Goal: Task Accomplishment & Management: Manage account settings

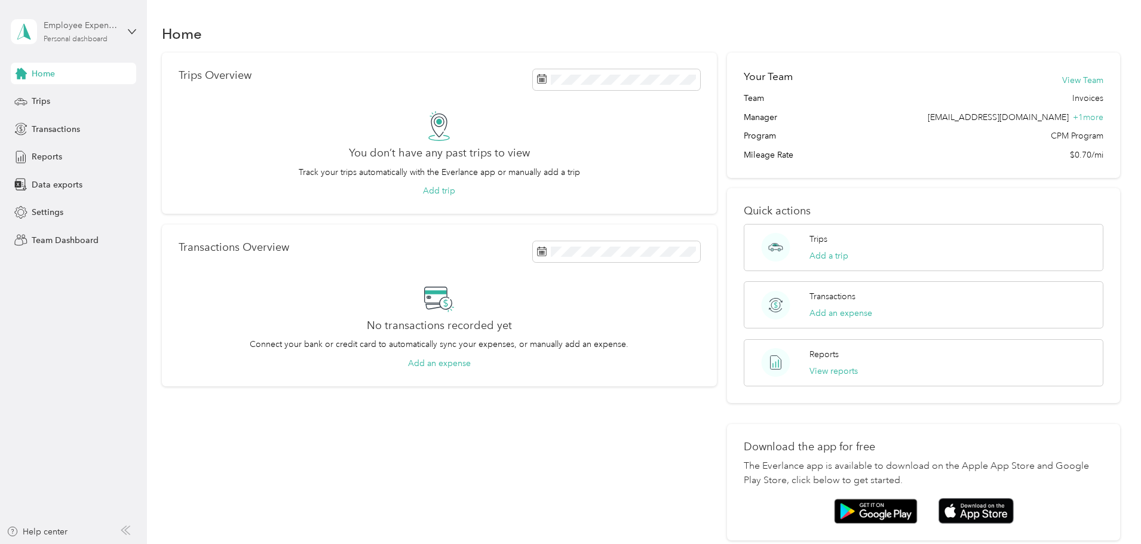
click at [70, 29] on div "Employee Expense Reports" at bounding box center [81, 25] width 75 height 13
click at [54, 97] on div "Team dashboard" at bounding box center [54, 98] width 64 height 13
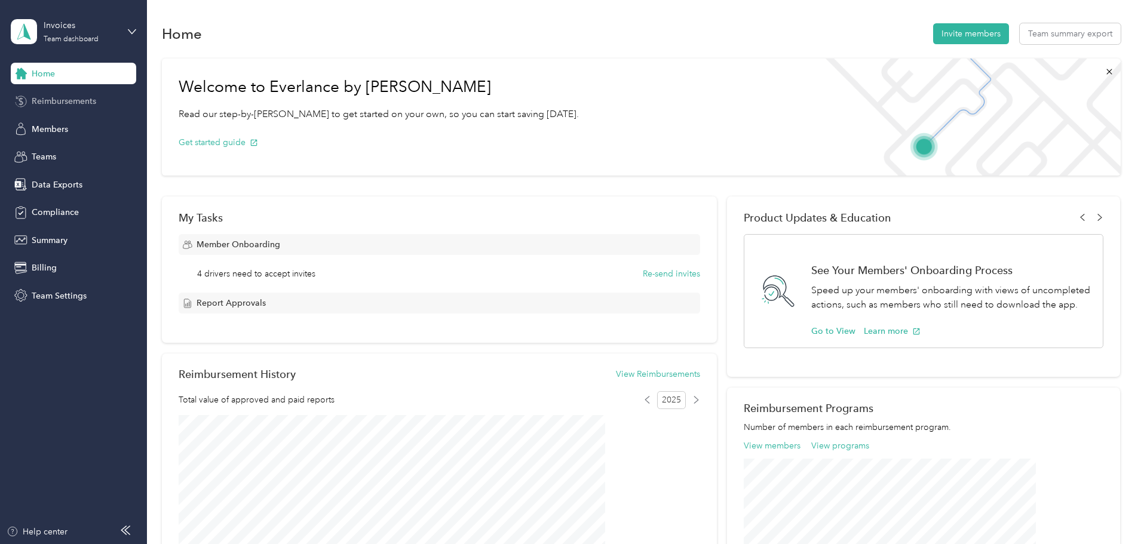
click at [95, 100] on span "Reimbursements" at bounding box center [64, 101] width 65 height 13
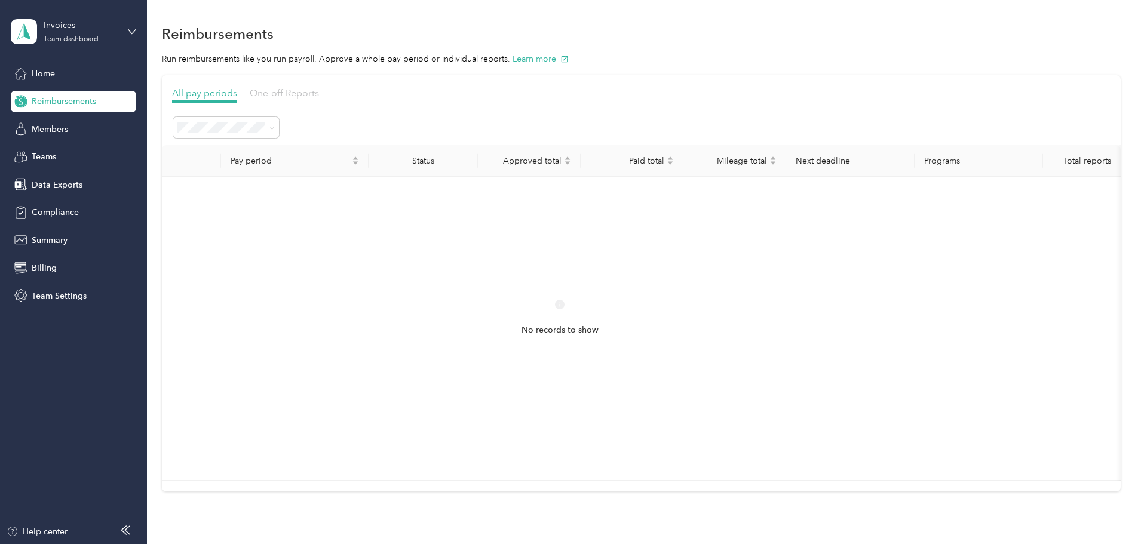
click at [319, 91] on span "One-off Reports" at bounding box center [284, 92] width 69 height 11
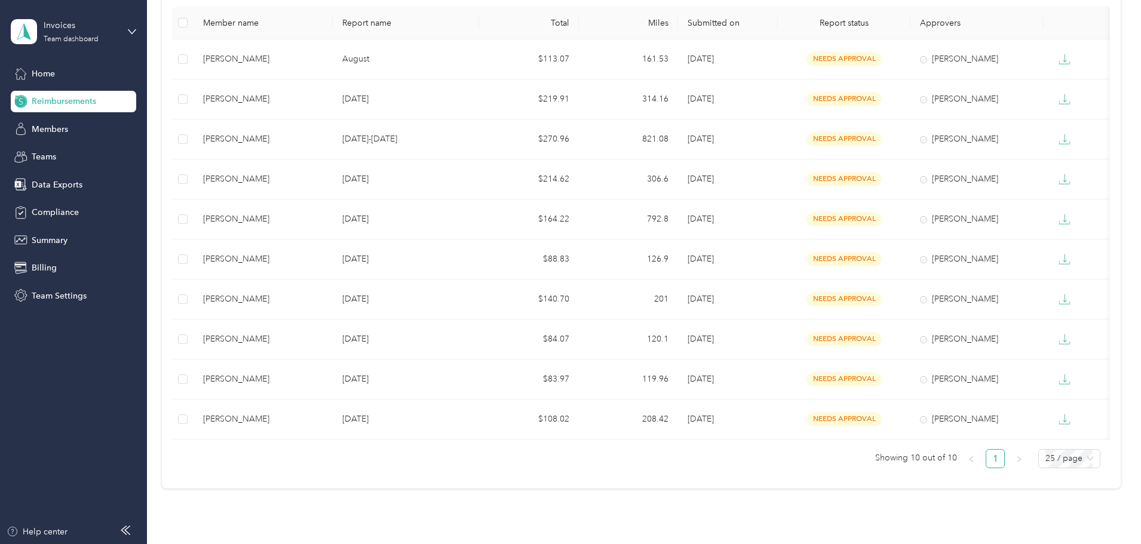
scroll to position [120, 0]
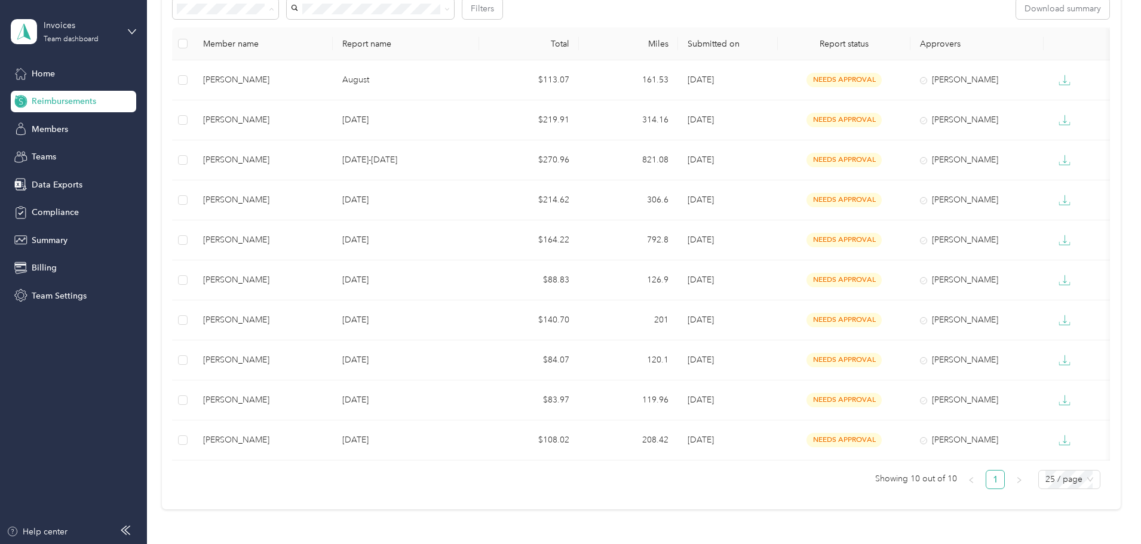
click at [290, 72] on div "Needs payment" at bounding box center [305, 72] width 89 height 13
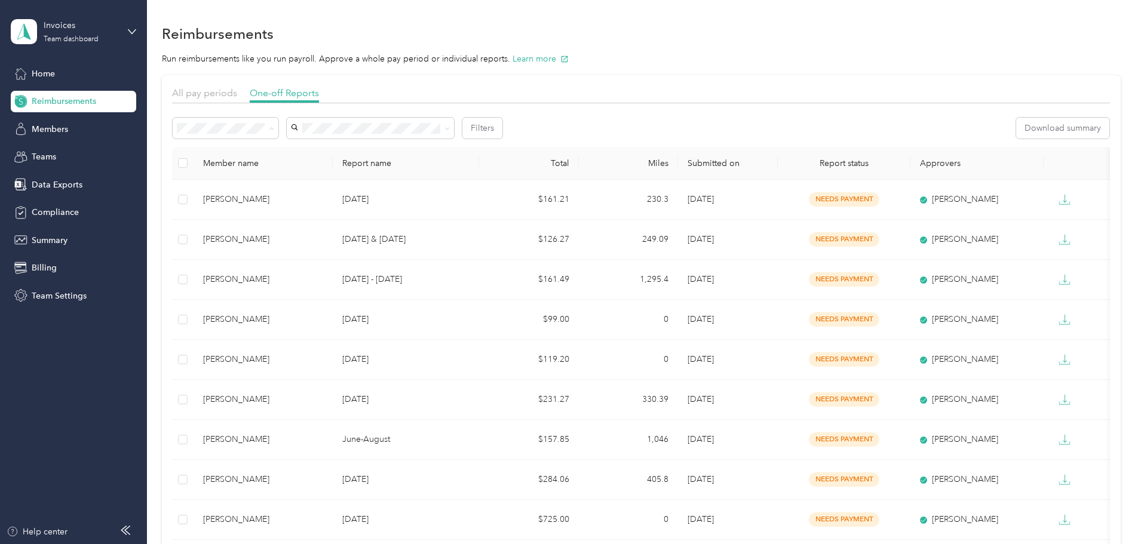
click at [272, 173] on li "Needs approval" at bounding box center [306, 171] width 106 height 21
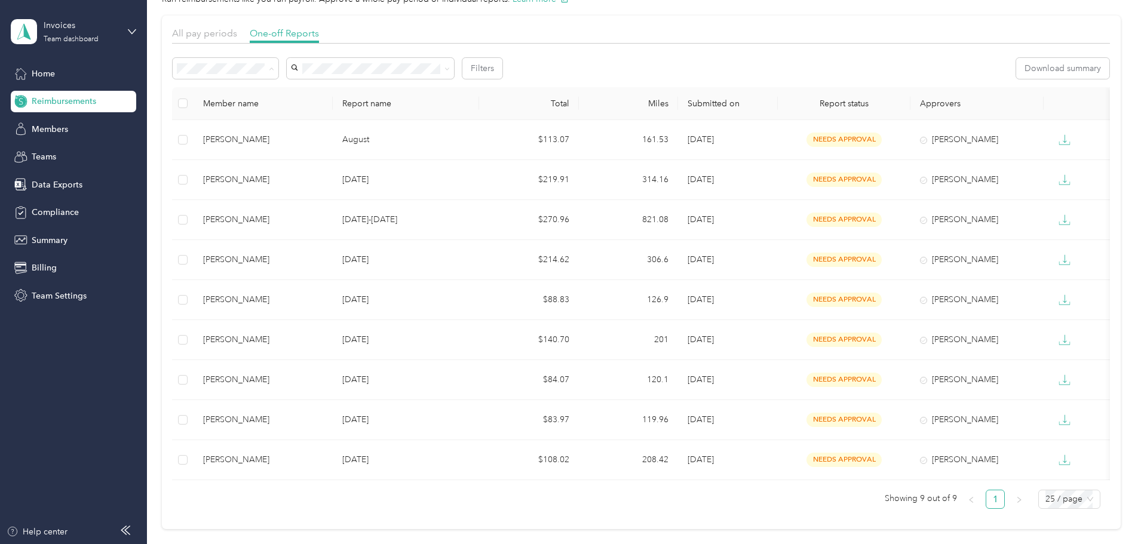
drag, startPoint x: 292, startPoint y: 135, endPoint x: 367, endPoint y: 78, distance: 94.7
click at [292, 134] on li "Needs payment" at bounding box center [306, 132] width 106 height 21
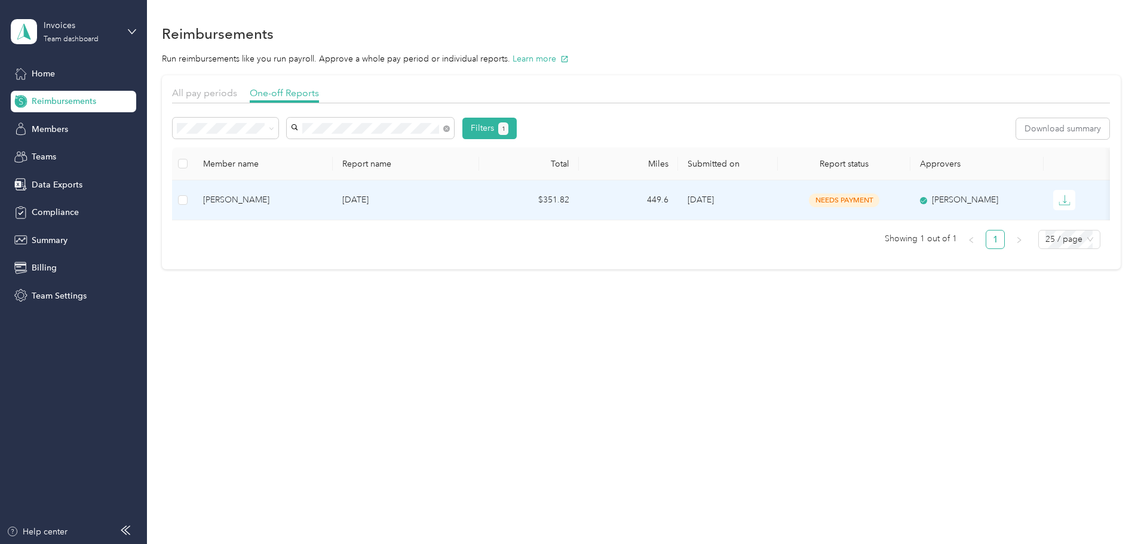
click at [310, 198] on div "[PERSON_NAME]" at bounding box center [263, 200] width 120 height 13
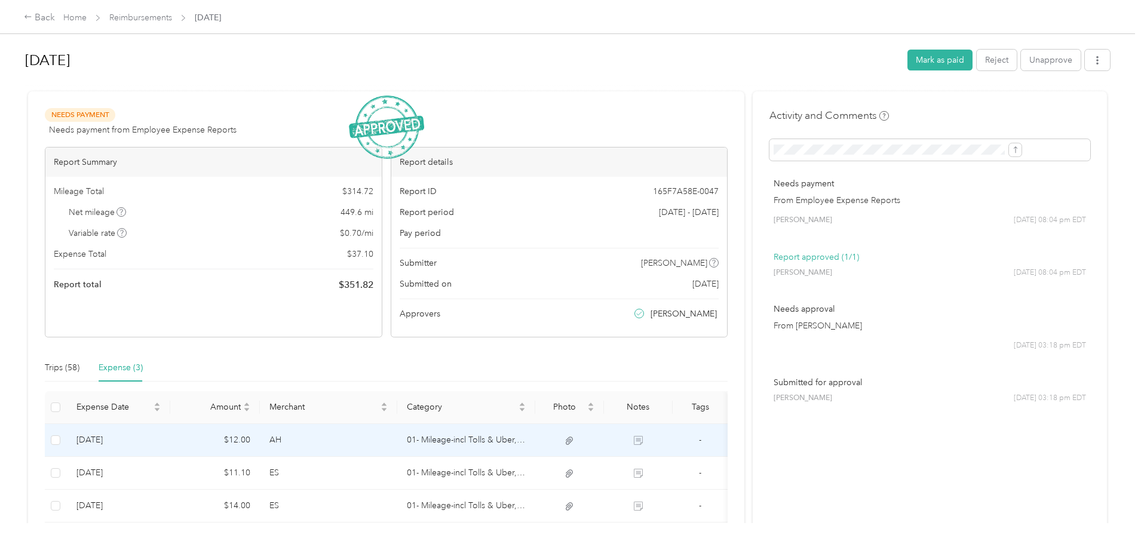
click at [170, 437] on td "[DATE]" at bounding box center [118, 440] width 103 height 33
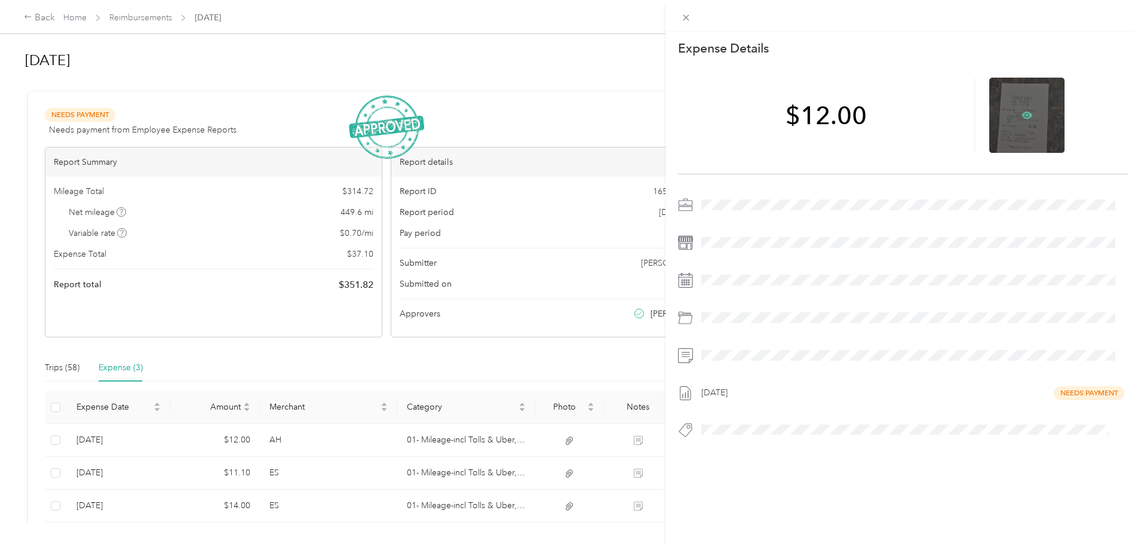
click at [1023, 111] on icon at bounding box center [1027, 115] width 11 height 11
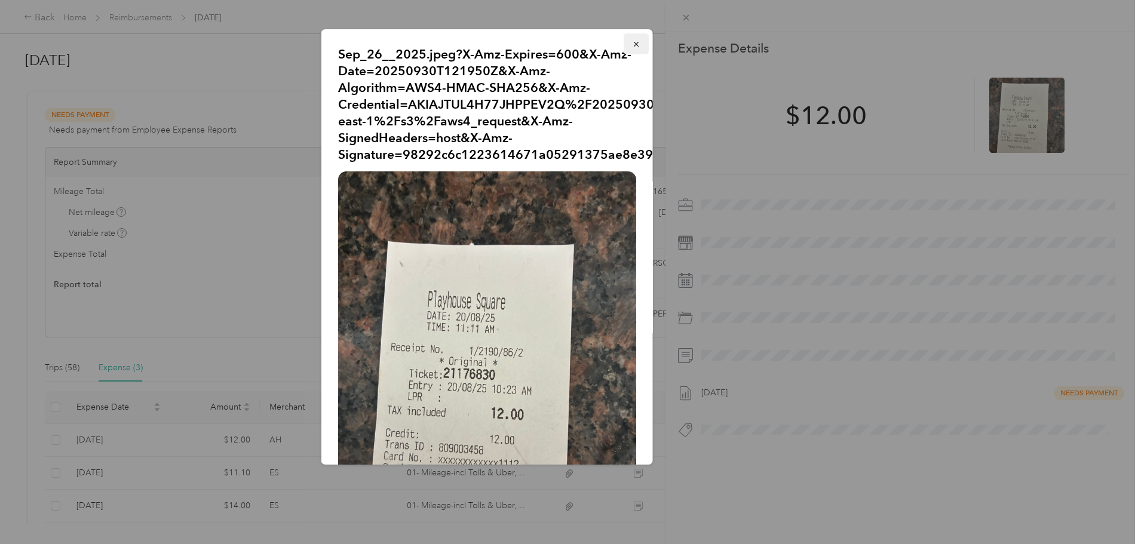
click at [632, 46] on icon "button" at bounding box center [636, 44] width 8 height 8
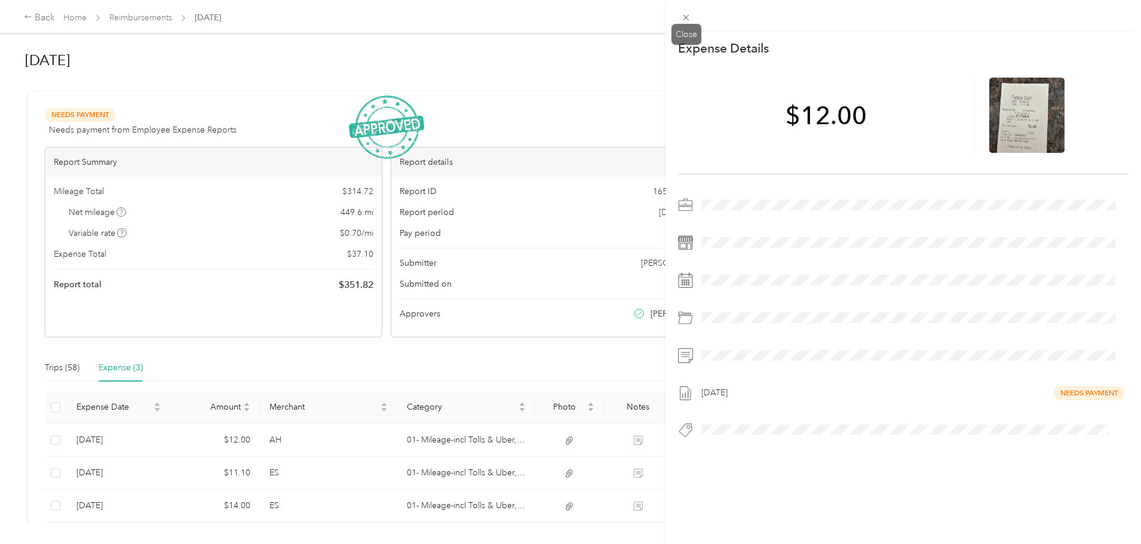
drag, startPoint x: 684, startPoint y: 18, endPoint x: 643, endPoint y: 92, distance: 84.8
click at [684, 18] on icon at bounding box center [686, 18] width 10 height 10
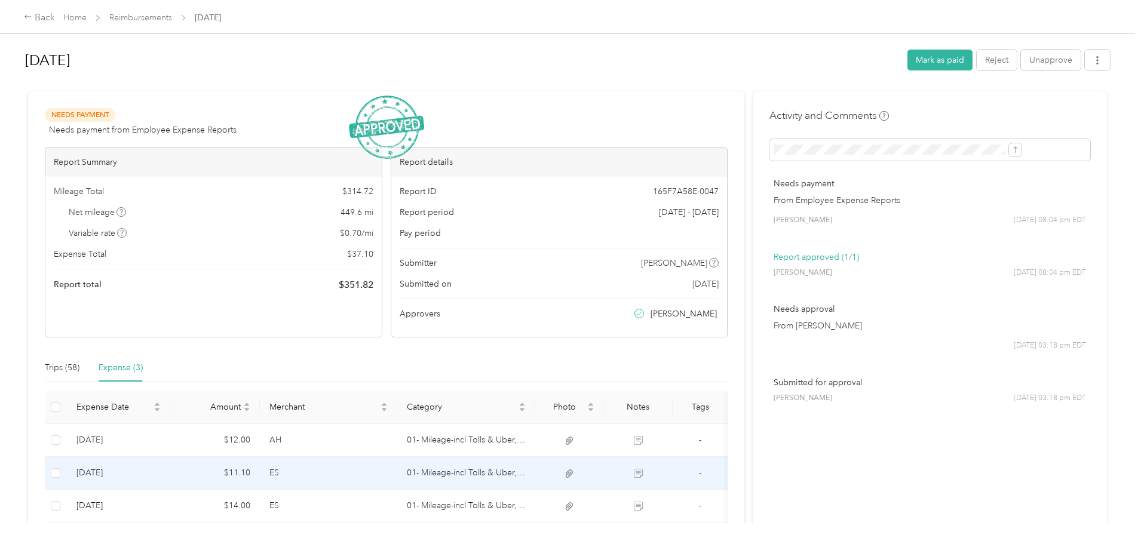
click at [260, 469] on td "$11.10" at bounding box center [215, 473] width 90 height 33
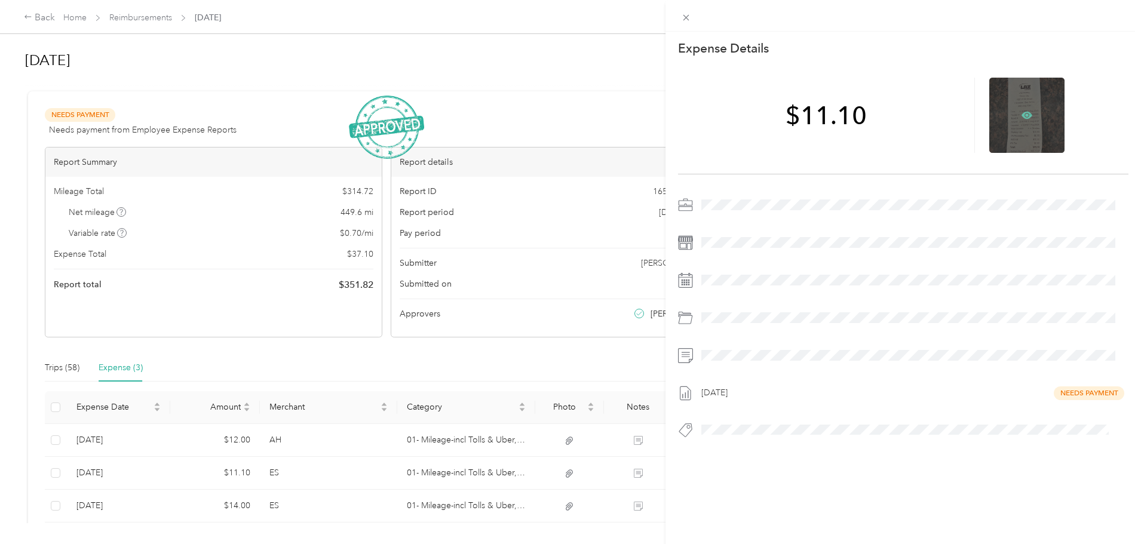
click at [1022, 113] on icon at bounding box center [1027, 115] width 11 height 7
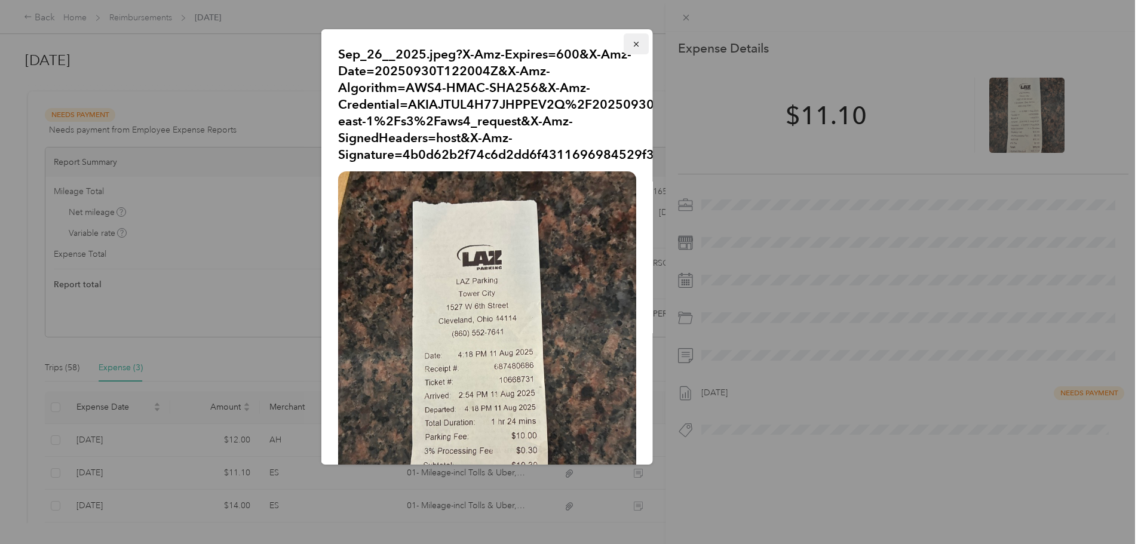
click at [624, 41] on button "button" at bounding box center [636, 43] width 25 height 21
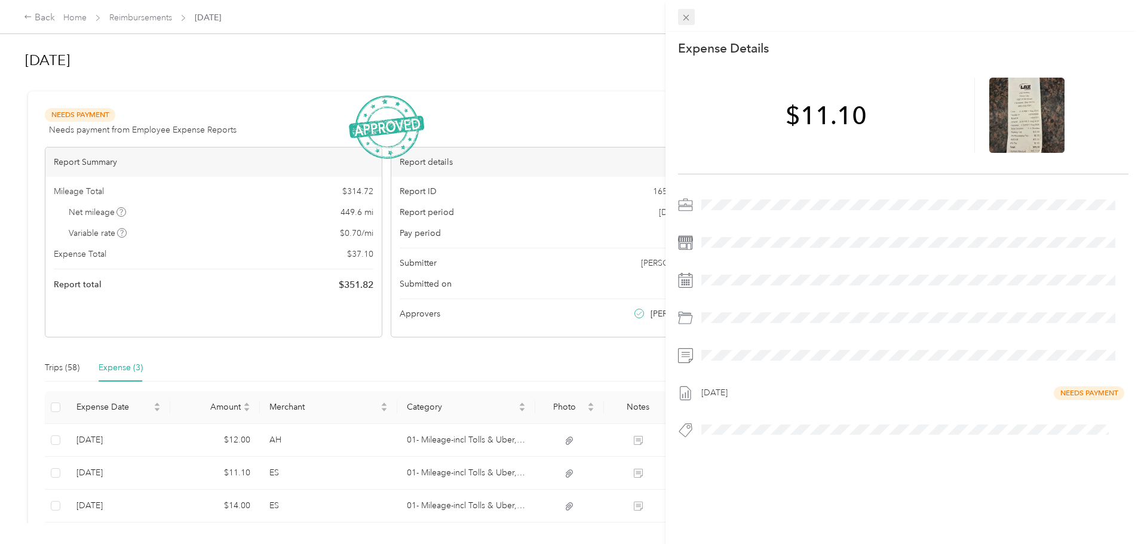
click at [684, 16] on icon at bounding box center [687, 18] width 6 height 6
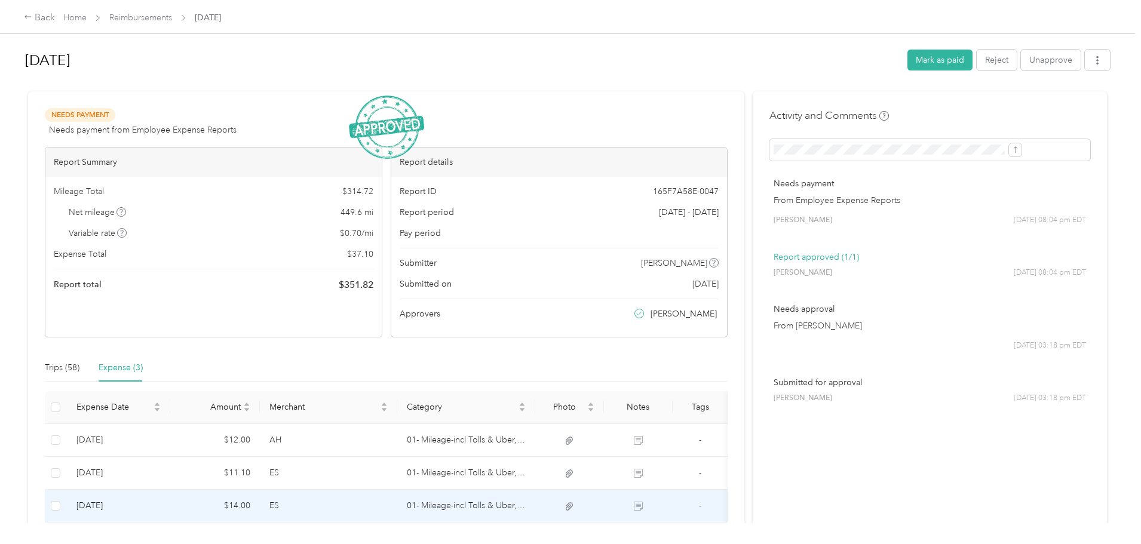
click at [260, 501] on td "$14.00" at bounding box center [215, 506] width 90 height 33
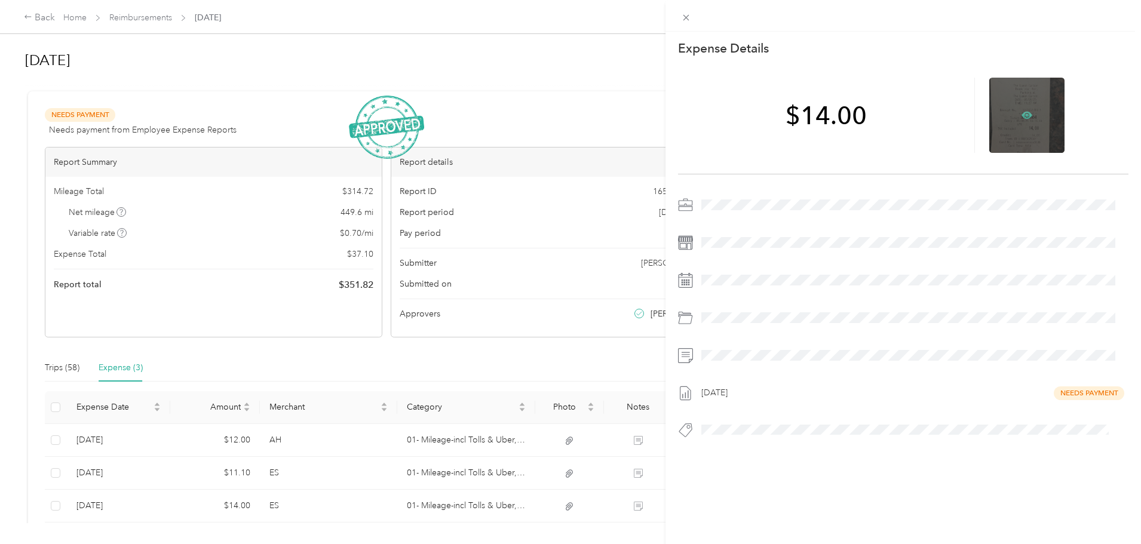
click at [1022, 114] on icon at bounding box center [1027, 115] width 11 height 11
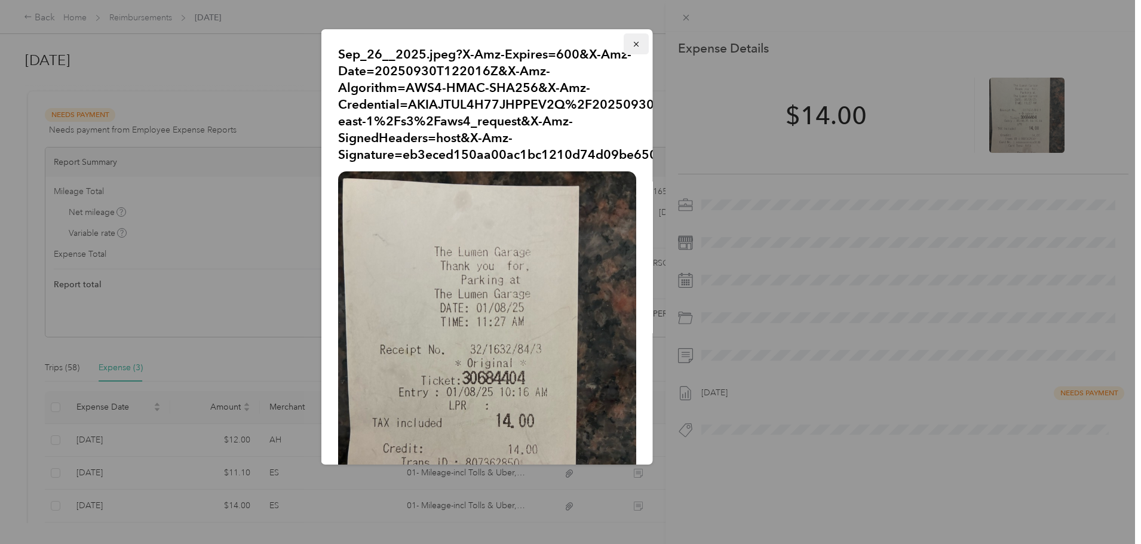
click at [633, 47] on icon "button" at bounding box center [635, 44] width 5 height 5
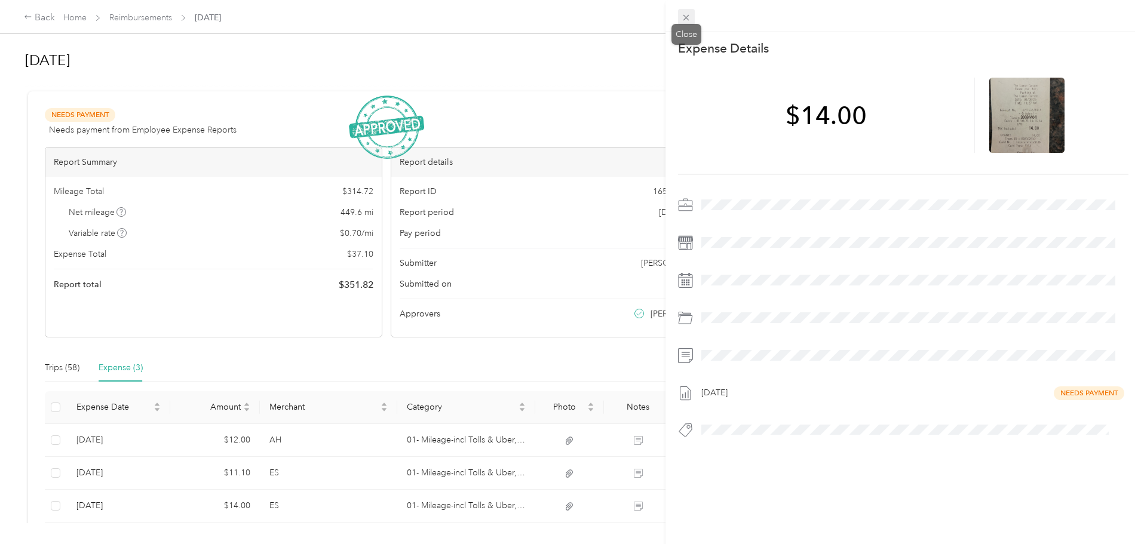
click at [685, 15] on icon at bounding box center [686, 18] width 10 height 10
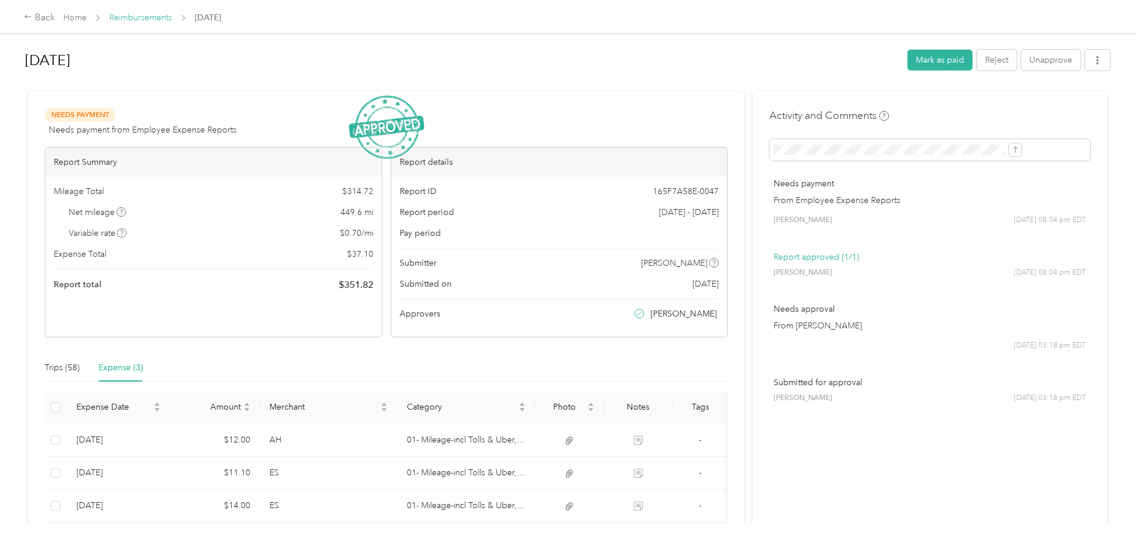
click at [172, 14] on link "Reimbursements" at bounding box center [140, 18] width 63 height 10
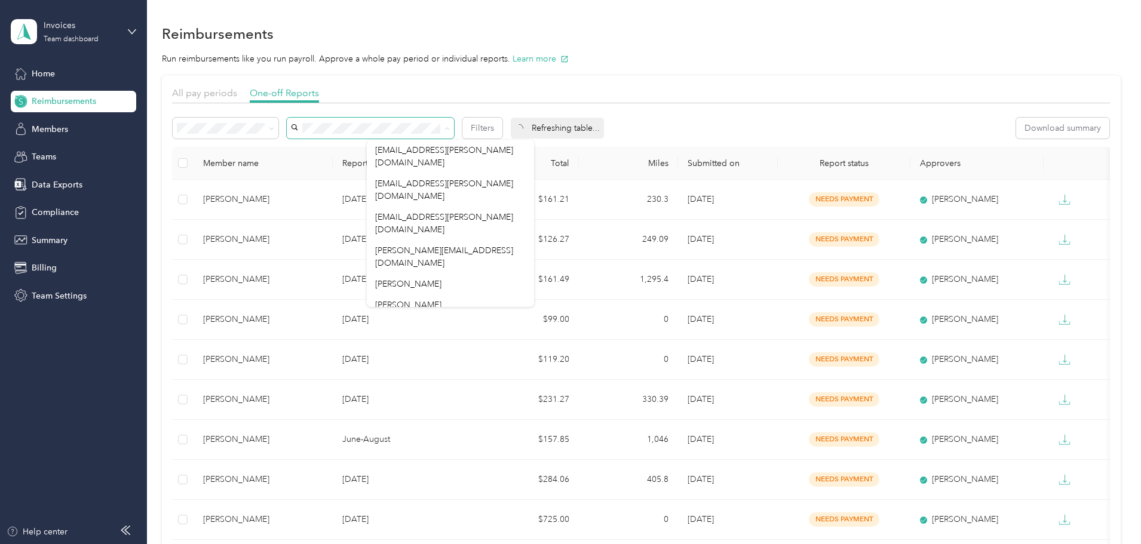
click at [502, 108] on div at bounding box center [641, 106] width 938 height 7
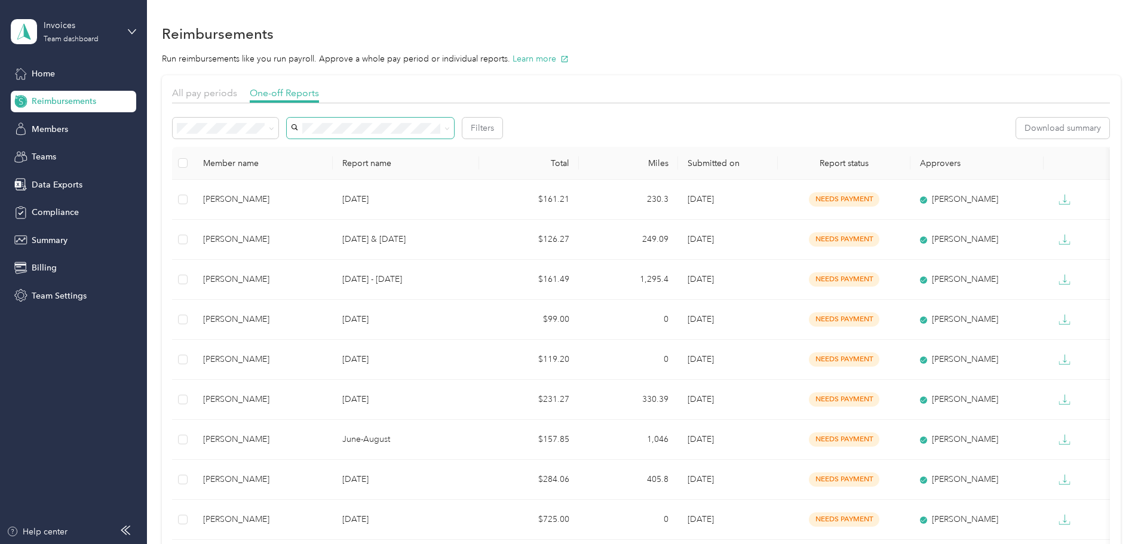
click at [280, 172] on li "Needs approval" at bounding box center [306, 167] width 106 height 21
